Goal: Task Accomplishment & Management: Manage account settings

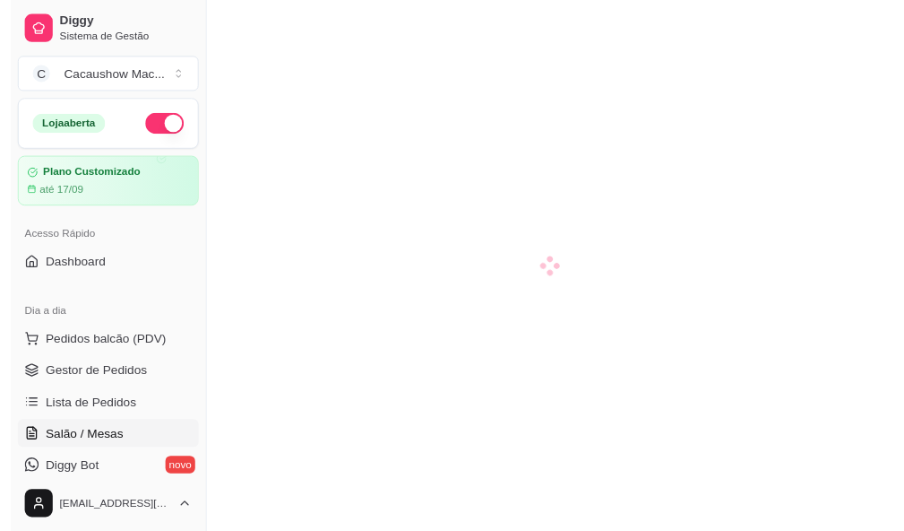
scroll to position [109, 0]
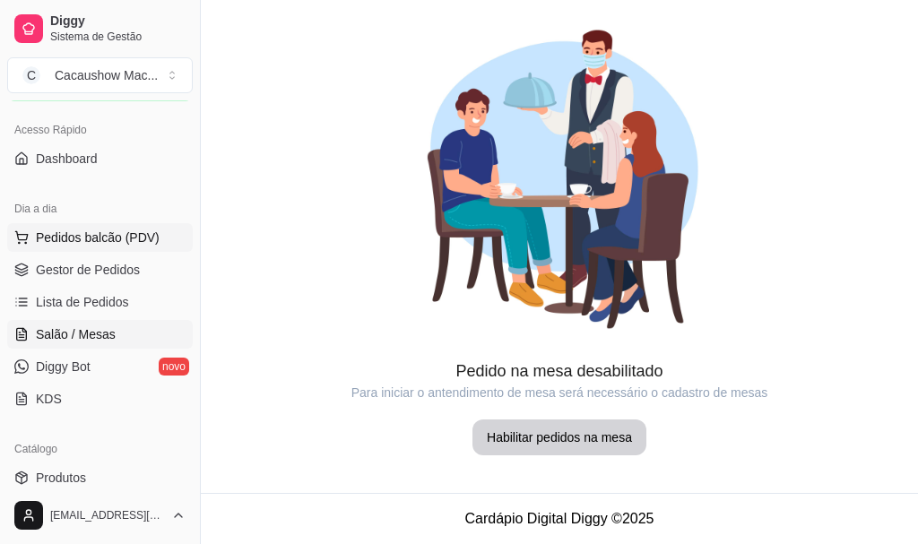
click at [106, 233] on span "Pedidos balcão (PDV)" at bounding box center [98, 238] width 124 height 18
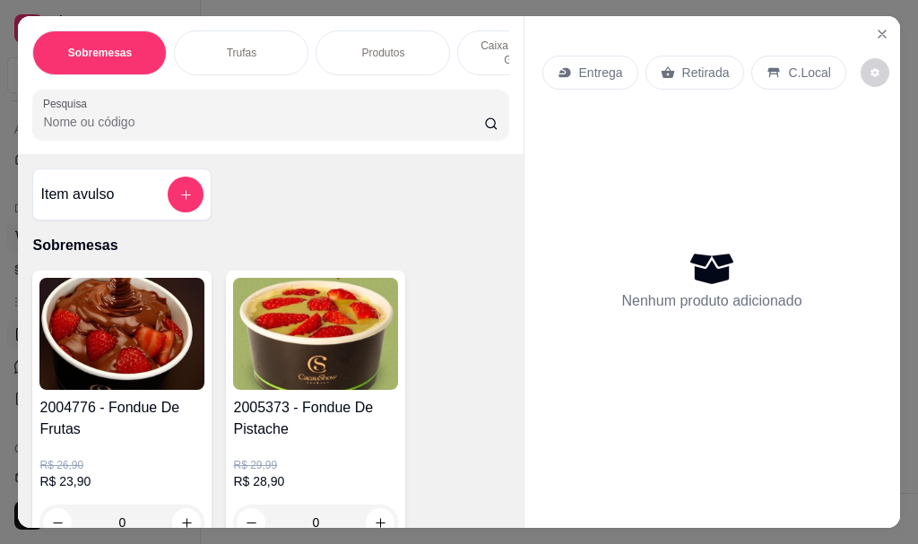
click at [867, 23] on button "Close" at bounding box center [881, 34] width 29 height 29
click at [857, 16] on div "Entrega Retirada C.Local Nenhum produto adicionado" at bounding box center [711, 257] width 375 height 483
click at [875, 30] on icon "Close" at bounding box center [882, 34] width 14 height 14
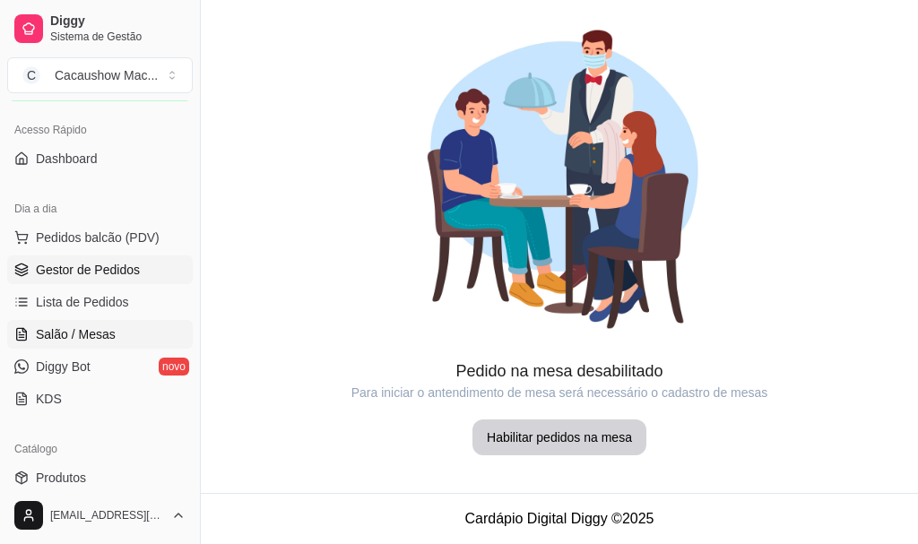
click at [73, 263] on span "Gestor de Pedidos" at bounding box center [88, 270] width 104 height 18
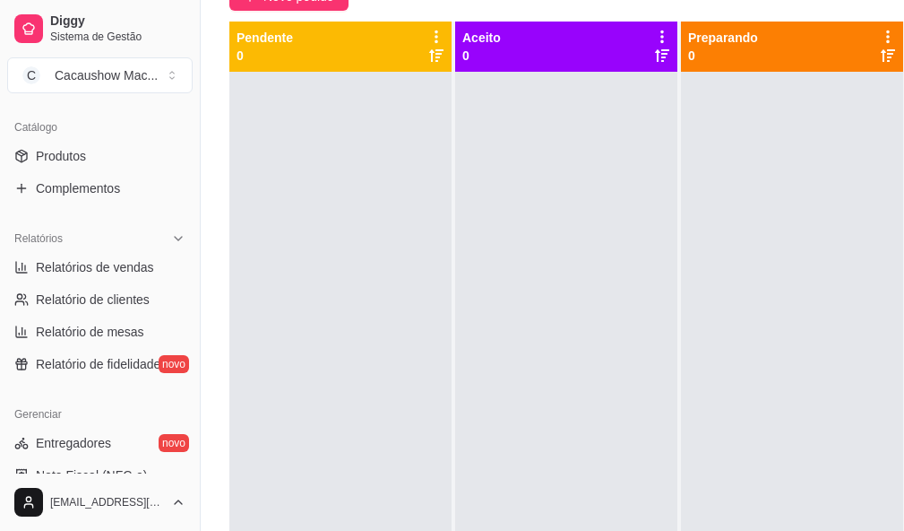
scroll to position [387, 0]
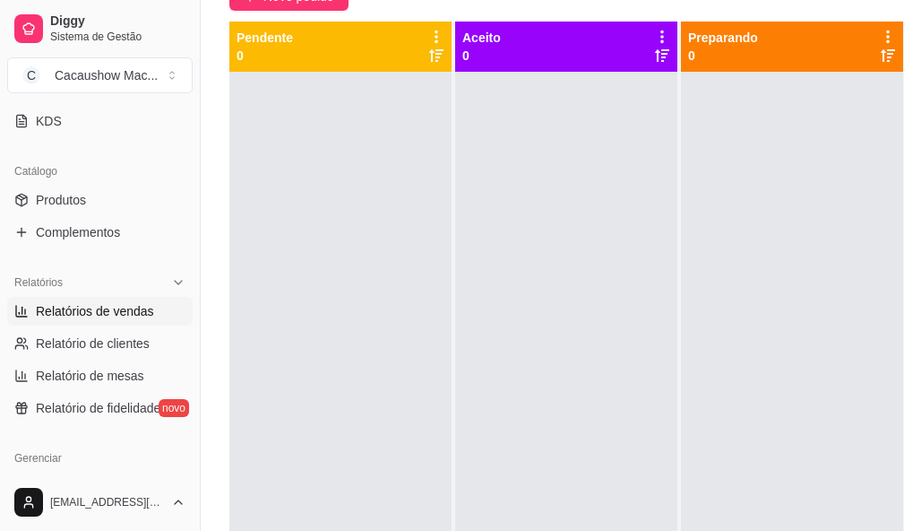
click at [116, 313] on span "Relatórios de vendas" at bounding box center [95, 311] width 118 height 18
select select "ALL"
select select "0"
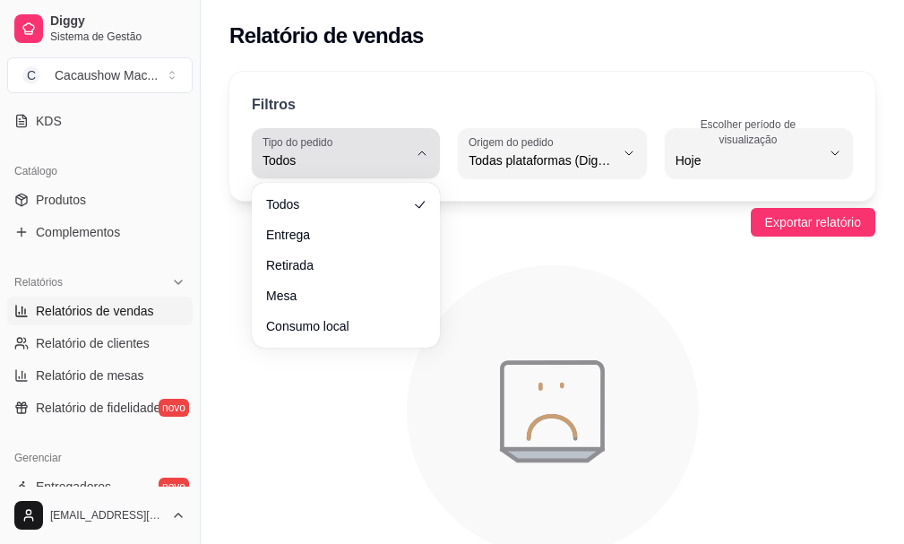
click at [413, 153] on button "Tipo do pedido Todos" at bounding box center [346, 153] width 188 height 50
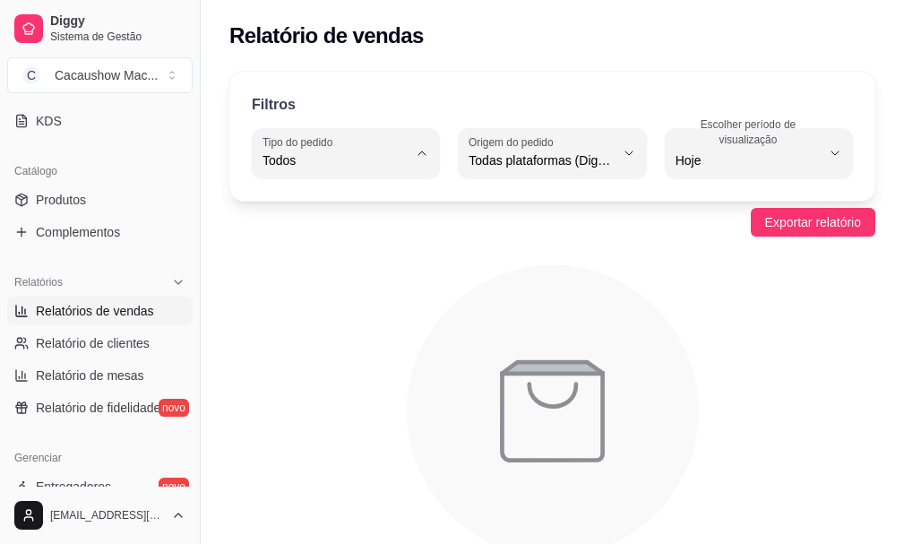
click at [335, 203] on span "Todos" at bounding box center [338, 202] width 136 height 17
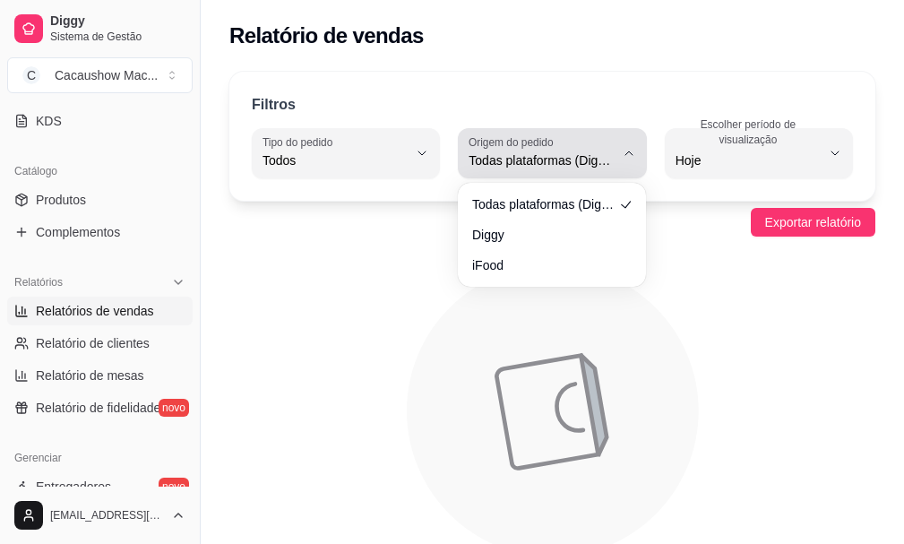
click at [553, 165] on span "Todas plataformas (Diggy, iFood)" at bounding box center [541, 160] width 145 height 18
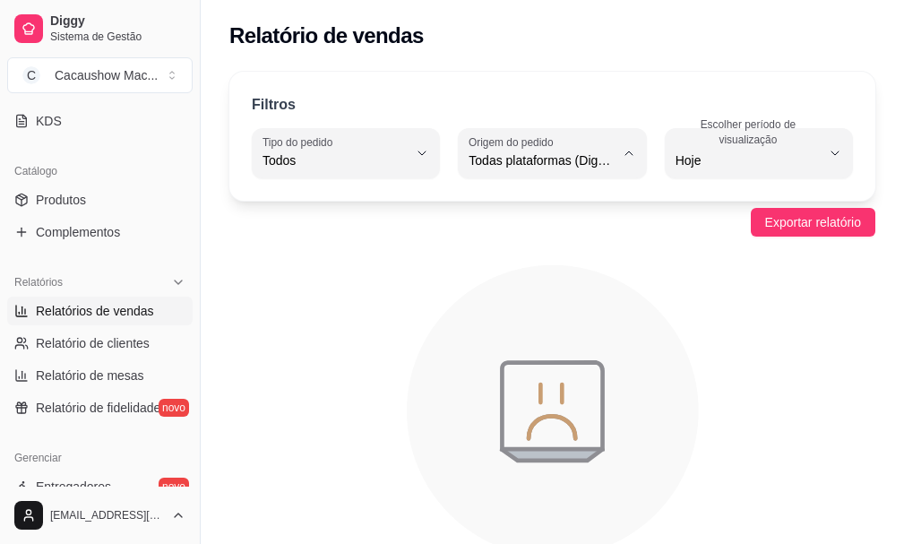
click at [533, 229] on span "Diggy" at bounding box center [544, 232] width 136 height 17
type input "DIGGY"
select select "DIGGY"
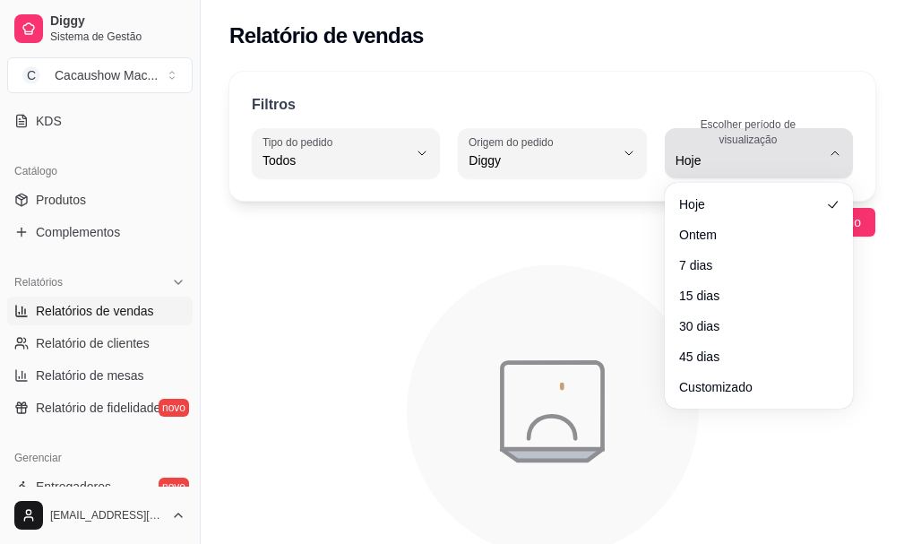
click at [717, 160] on span "Hoje" at bounding box center [748, 160] width 145 height 18
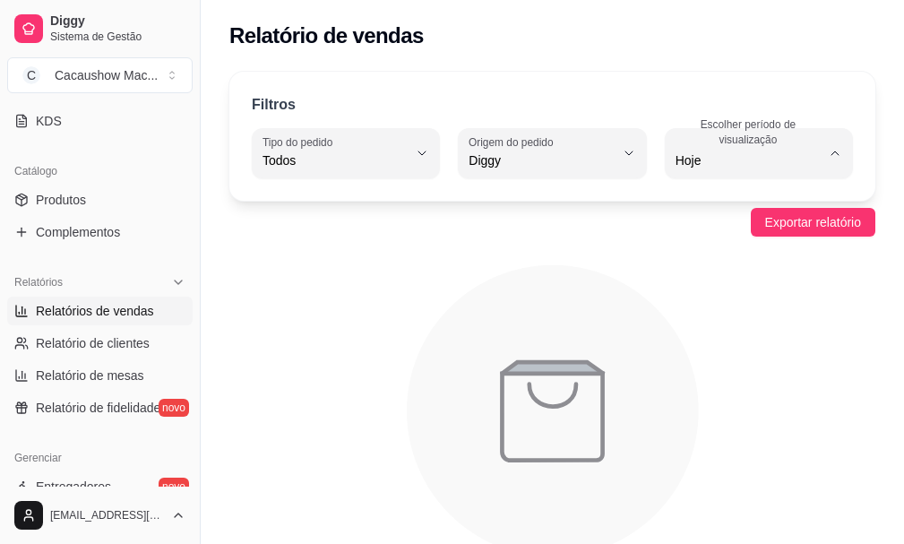
click at [710, 270] on span "7 dias" at bounding box center [750, 262] width 136 height 17
type input "7"
select select "7"
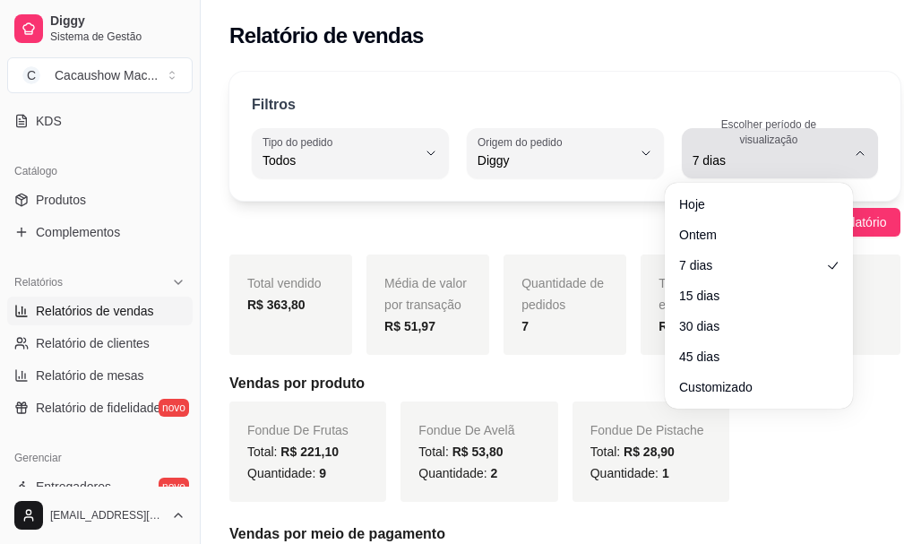
click at [693, 161] on span "7 dias" at bounding box center [770, 160] width 154 height 18
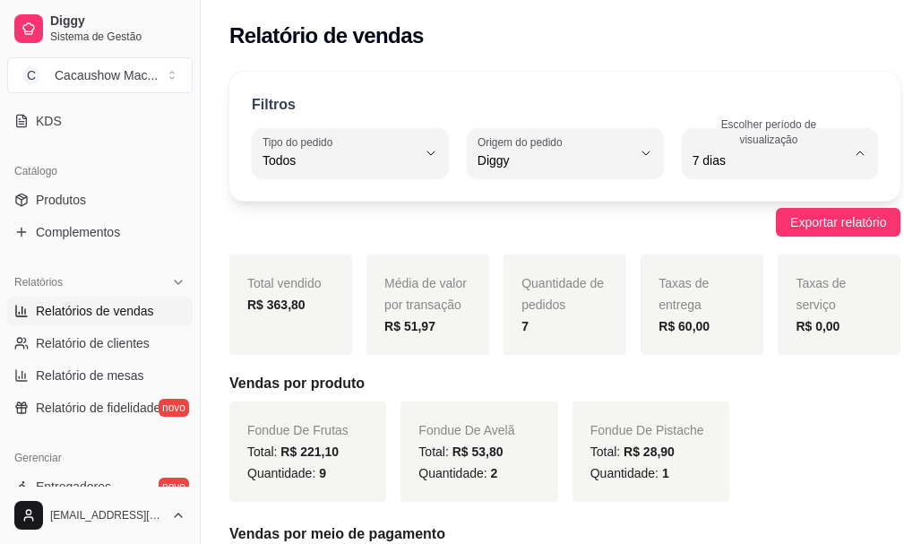
click at [702, 387] on span "Customizado" at bounding box center [750, 378] width 136 height 17
type input "-1"
select select "-1"
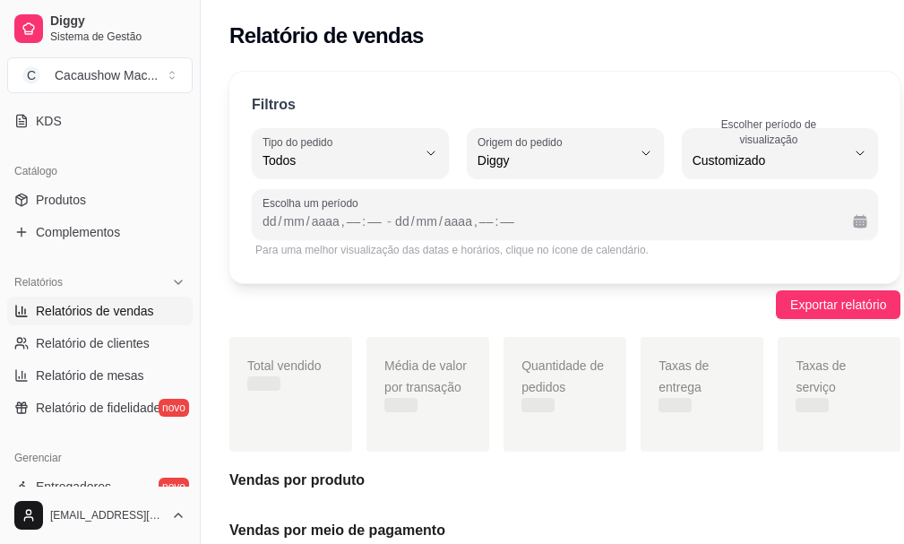
scroll to position [17, 0]
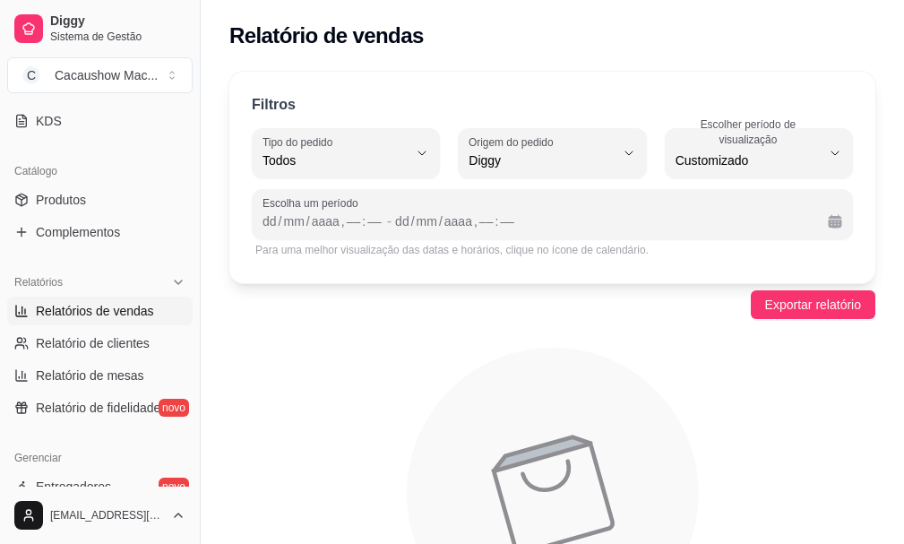
click at [194, 310] on button "Toggle Sidebar" at bounding box center [200, 272] width 14 height 544
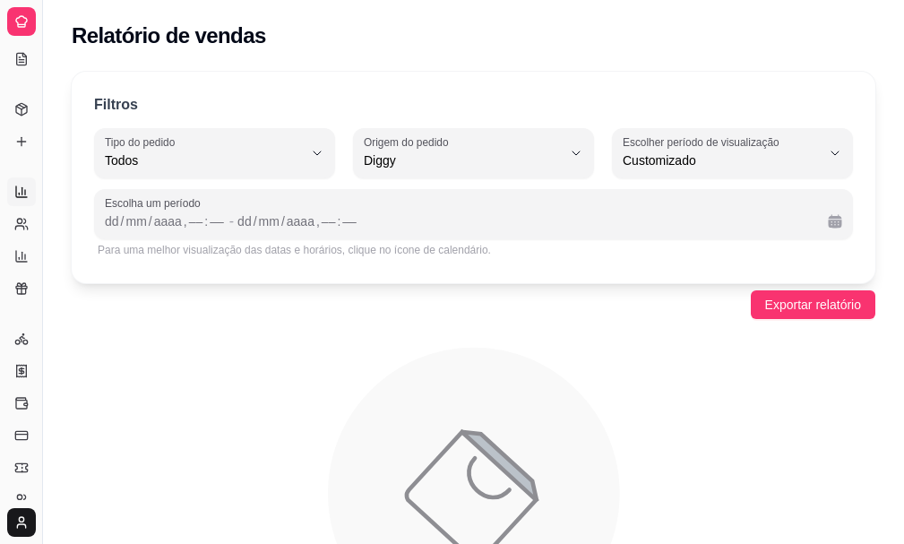
scroll to position [217, 0]
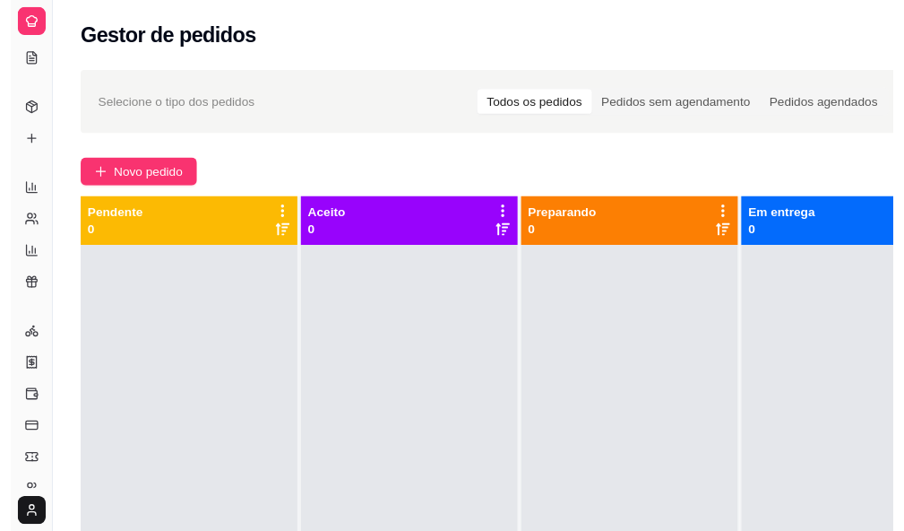
scroll to position [179, 0]
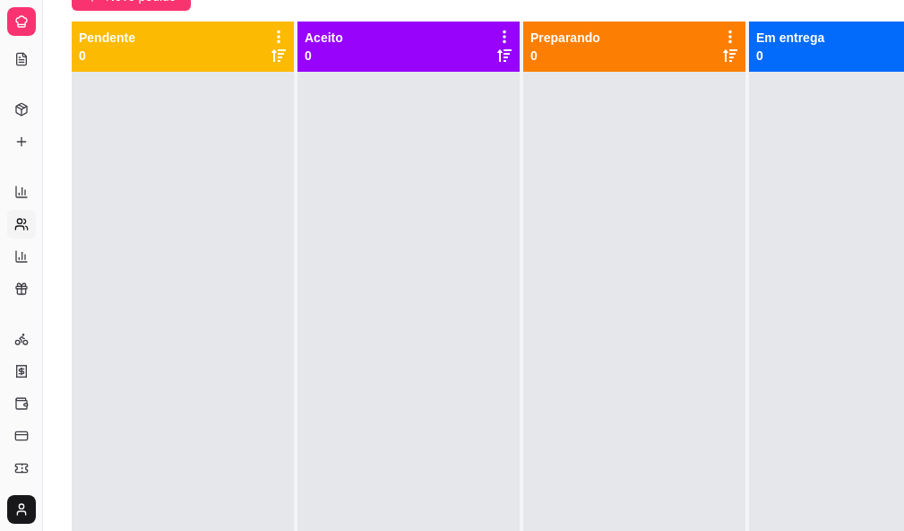
click at [27, 226] on icon at bounding box center [27, 228] width 2 height 4
select select "30"
select select "HIGHEST_TOTAL_SPENT_WITH_ORDERS"
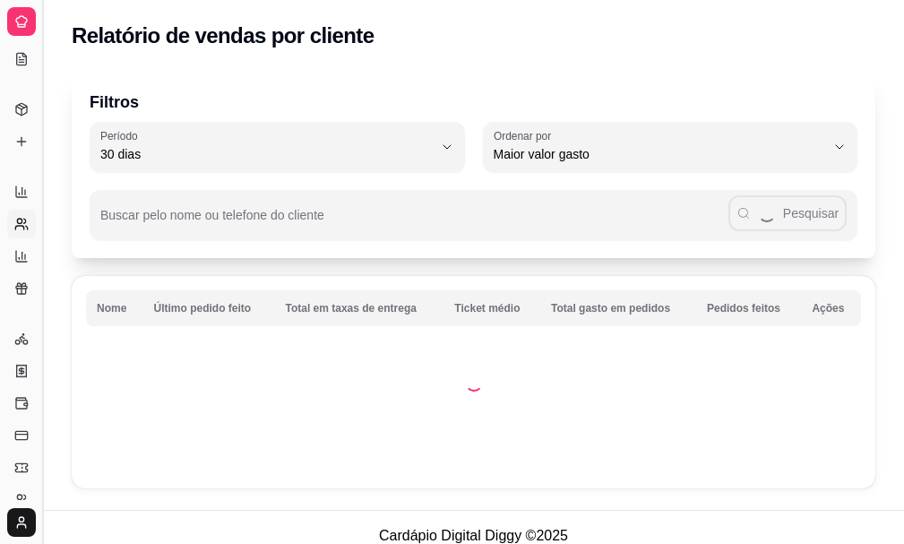
click at [46, 225] on button "Toggle Sidebar" at bounding box center [42, 272] width 14 height 544
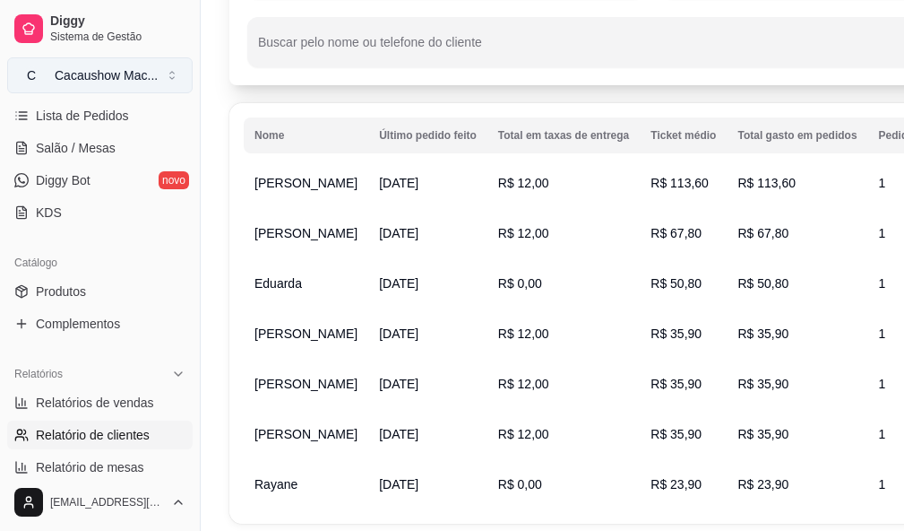
scroll to position [212, 0]
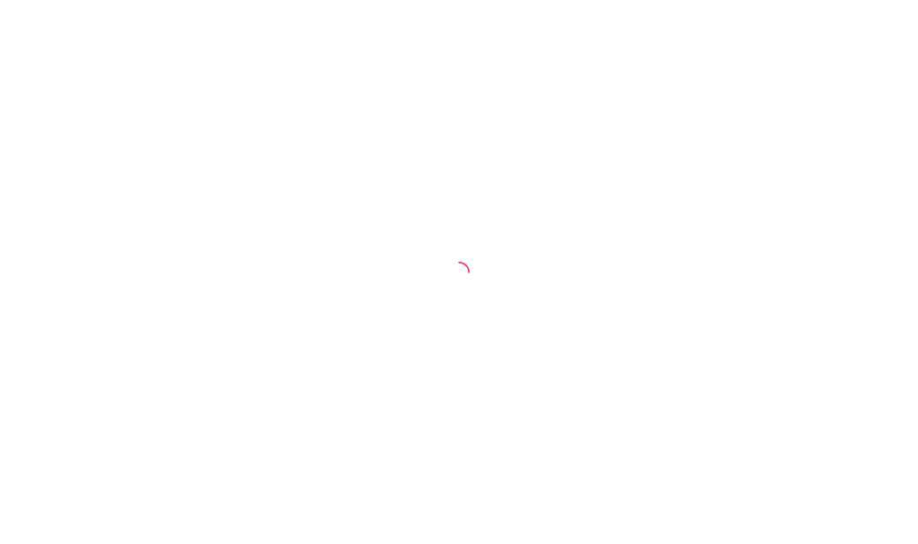
select select "30"
select select "HIGHEST_TOTAL_SPENT_WITH_ORDERS"
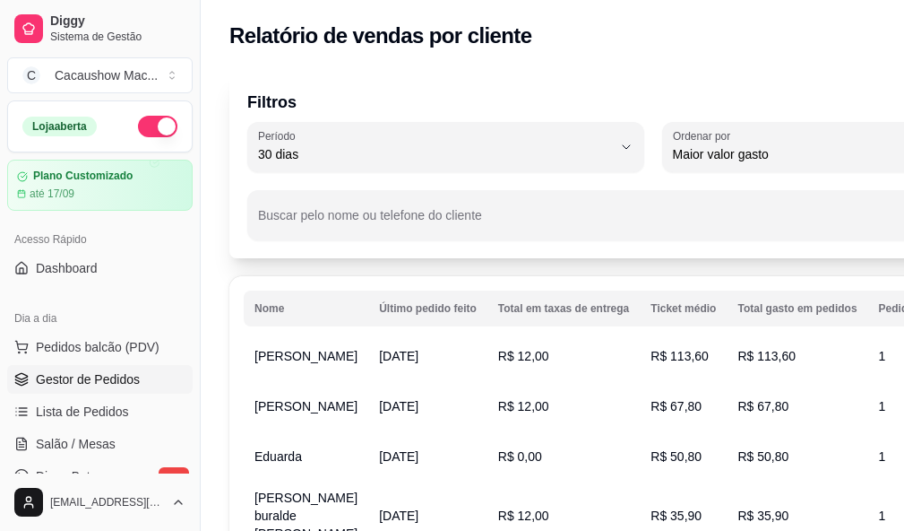
click at [108, 375] on span "Gestor de Pedidos" at bounding box center [88, 379] width 104 height 18
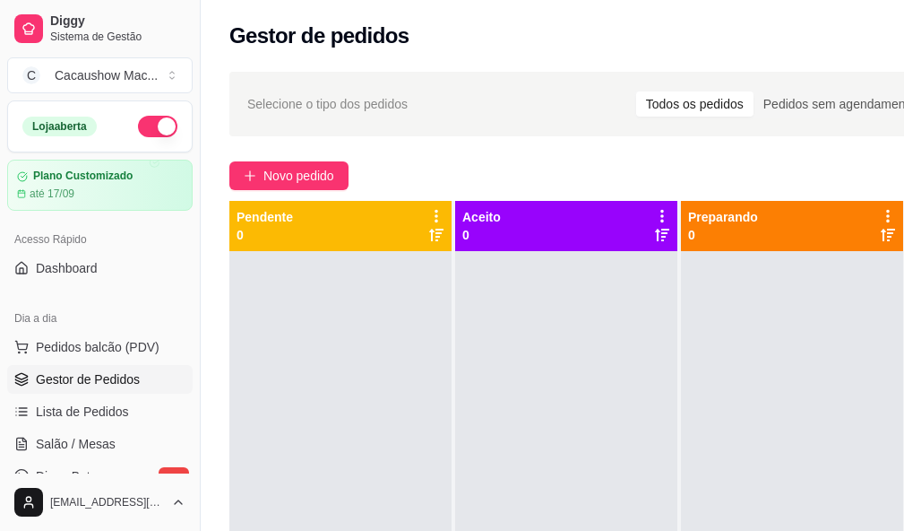
click at [715, 108] on div "Todos os pedidos" at bounding box center [694, 103] width 117 height 25
click at [636, 91] on input "Todos os pedidos" at bounding box center [636, 91] width 0 height 0
click at [121, 410] on span "Lista de Pedidos" at bounding box center [82, 411] width 93 height 18
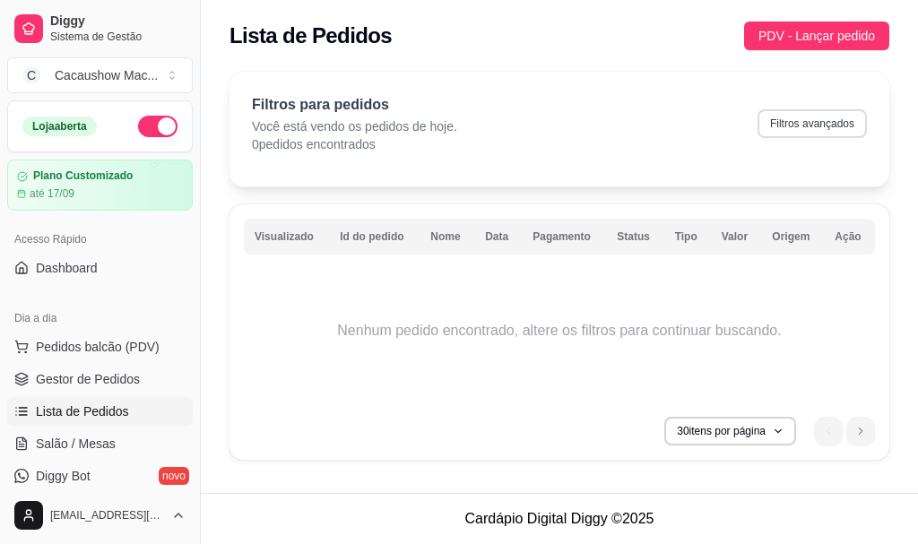
click at [817, 117] on button "Filtros avançados" at bounding box center [811, 123] width 109 height 29
select select "0"
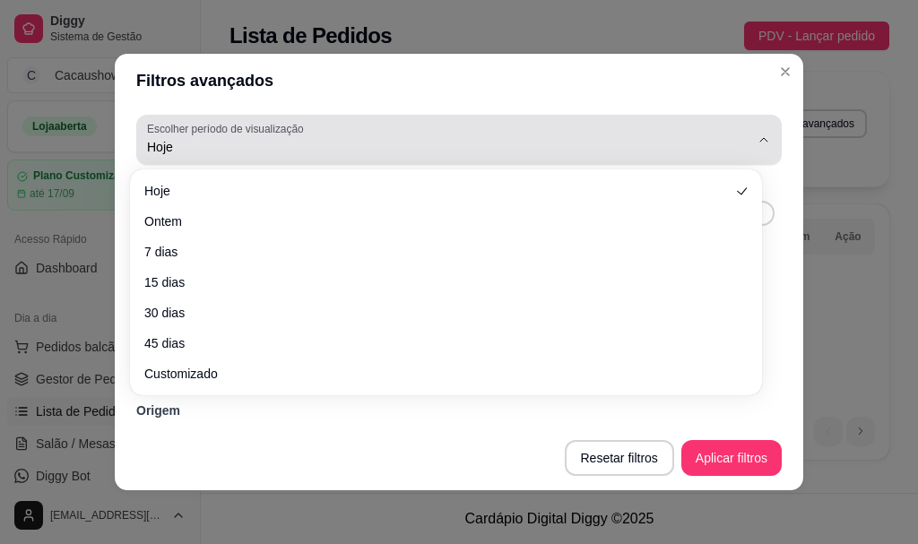
click at [194, 142] on span "Hoje" at bounding box center [448, 147] width 602 height 18
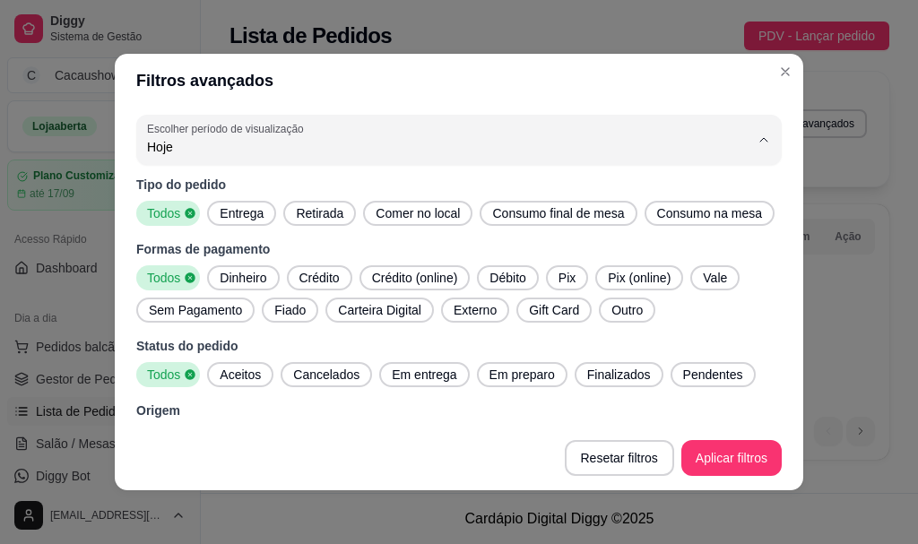
click at [193, 253] on span "7 dias" at bounding box center [437, 248] width 562 height 17
type input "7"
select select "7"
